Goal: Task Accomplishment & Management: Use online tool/utility

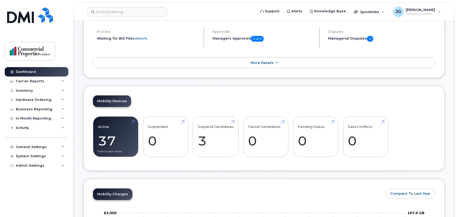
scroll to position [95, 0]
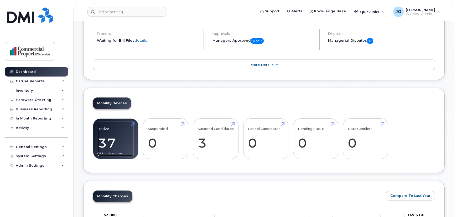
click at [116, 140] on link "Active 37 12%" at bounding box center [115, 139] width 35 height 35
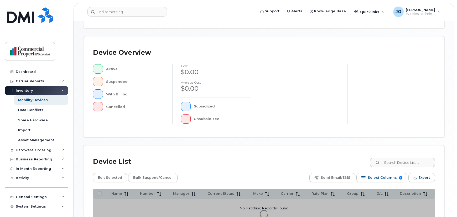
scroll to position [143, 0]
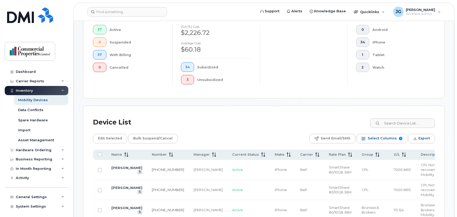
scroll to position [152, 0]
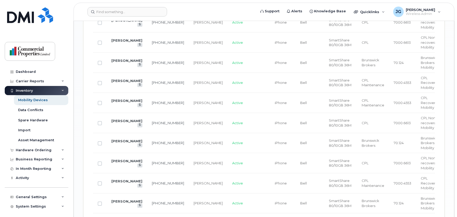
scroll to position [633, 0]
click at [123, 159] on link "Karine Petrosyan" at bounding box center [126, 161] width 31 height 4
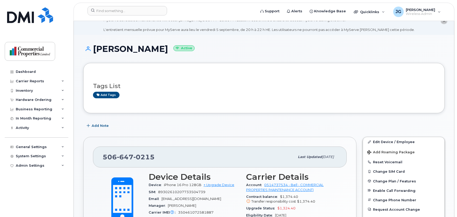
scroll to position [15, 0]
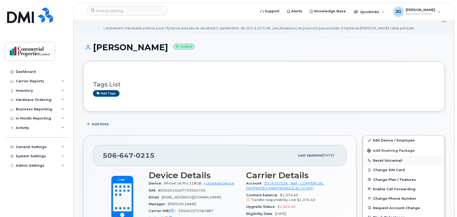
click at [389, 157] on button "Reset Voicemail" at bounding box center [403, 160] width 81 height 9
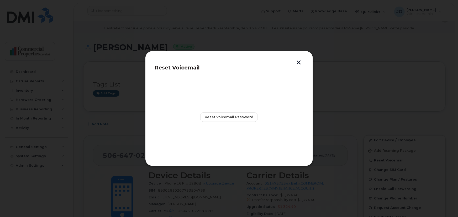
click at [296, 61] on button "button" at bounding box center [299, 63] width 8 height 6
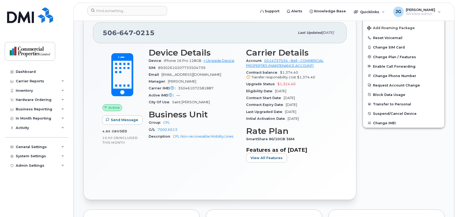
scroll to position [137, 0]
drag, startPoint x: 205, startPoint y: 68, endPoint x: 158, endPoint y: 70, distance: 47.5
click at [158, 70] on div "SIM 89302610207733504739" at bounding box center [194, 68] width 91 height 7
copy span "89302610207733504739"
click at [414, 37] on button "Reset Voicemail" at bounding box center [403, 37] width 81 height 9
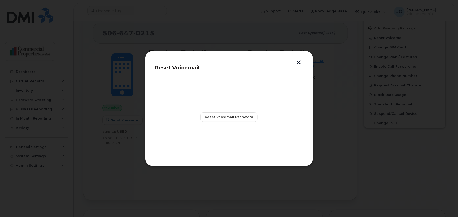
click at [300, 62] on button "button" at bounding box center [299, 63] width 8 height 6
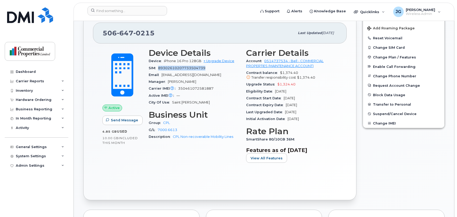
click at [232, 173] on div "Active Send Message 4.85 GB  used 10.00 GB  included this month Device Details …" at bounding box center [219, 117] width 253 height 147
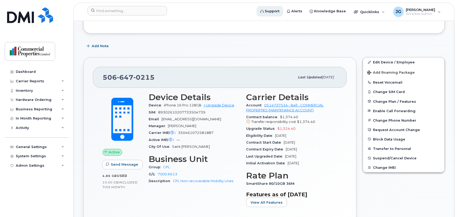
scroll to position [91, 0]
